Goal: Information Seeking & Learning: Learn about a topic

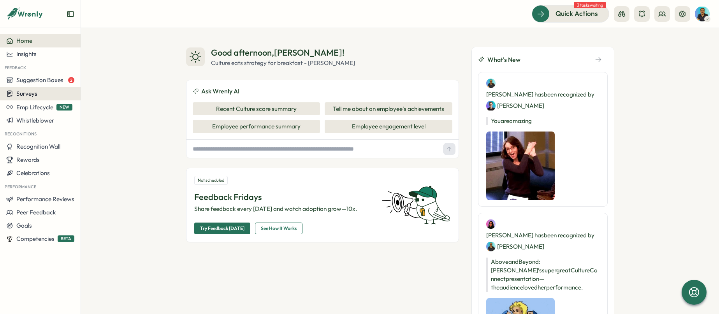
click at [38, 93] on div "Surveys" at bounding box center [40, 93] width 68 height 7
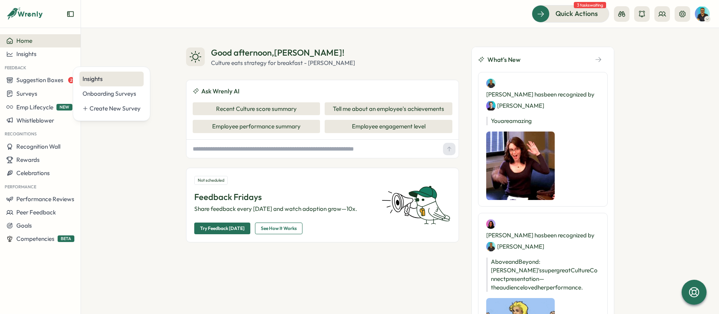
click at [117, 80] on div "Insights" at bounding box center [112, 79] width 58 height 9
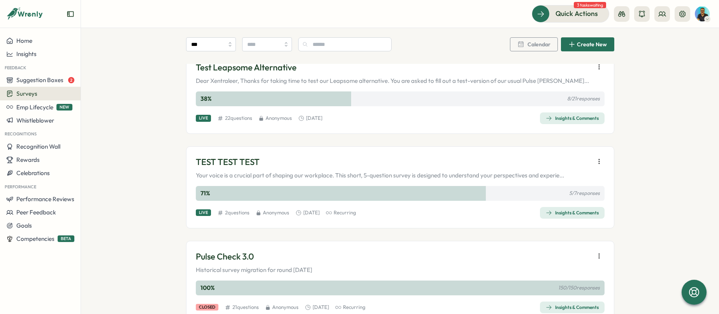
scroll to position [45, 0]
click at [570, 115] on div "Insights & Comments" at bounding box center [572, 118] width 53 height 6
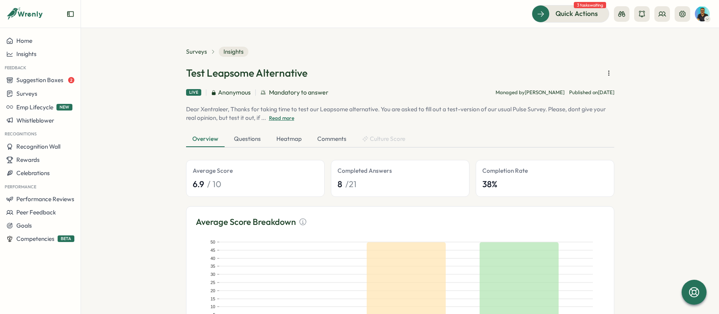
scroll to position [51, 0]
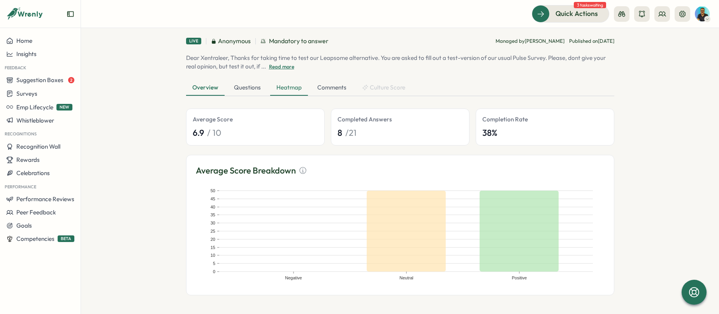
click at [291, 85] on div "Heatmap" at bounding box center [289, 88] width 38 height 16
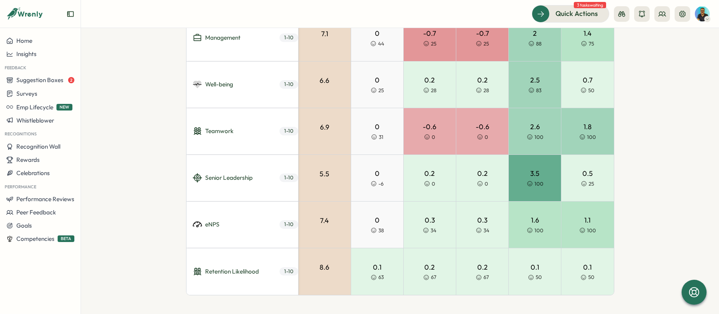
scroll to position [0, 0]
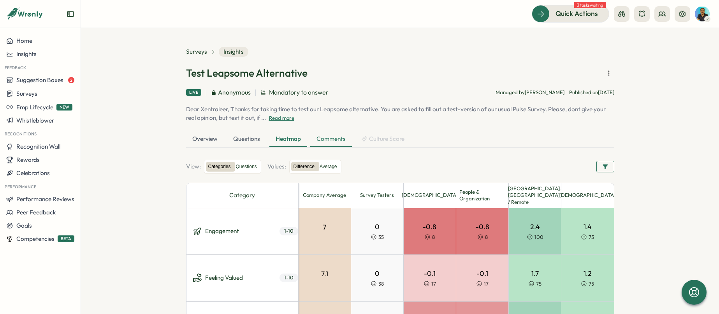
click at [327, 140] on div "Comments" at bounding box center [331, 140] width 42 height 16
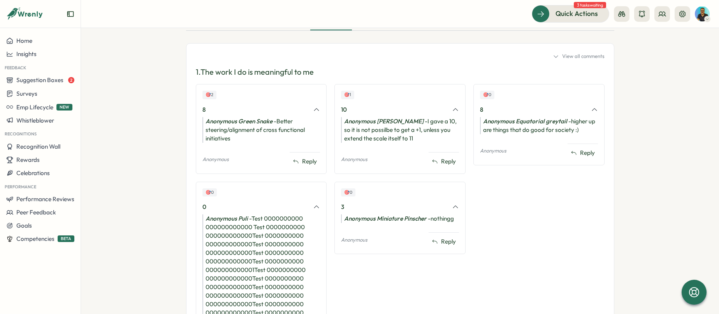
scroll to position [115, 0]
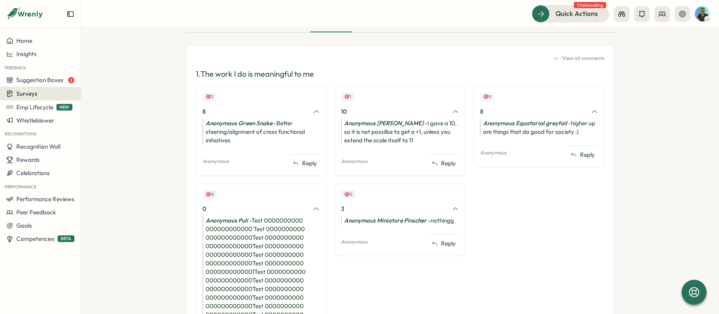
click at [60, 97] on div "Surveys" at bounding box center [40, 93] width 68 height 7
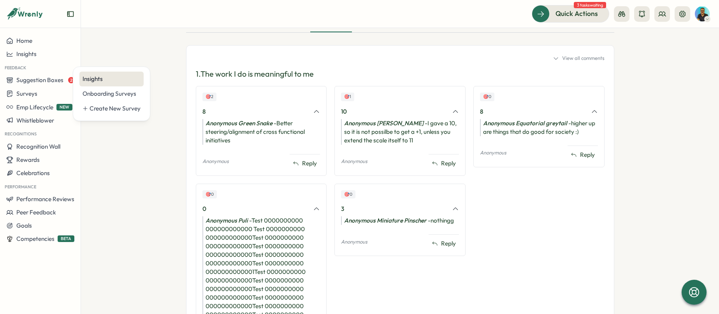
click at [123, 80] on div "Insights" at bounding box center [112, 79] width 58 height 9
